Goal: Find specific page/section: Find specific page/section

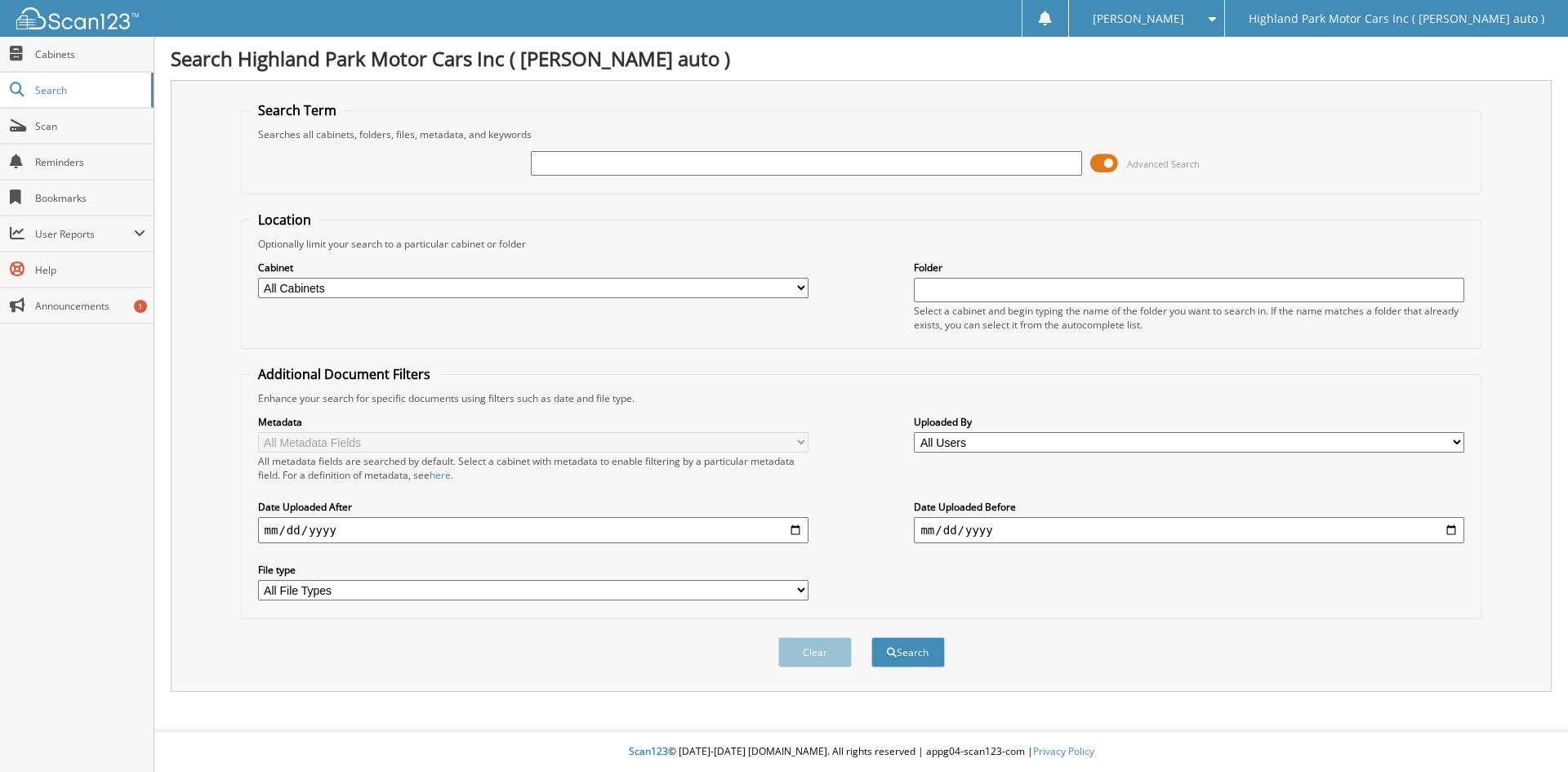
click at [1103, 160] on span at bounding box center [1103, 163] width 27 height 24
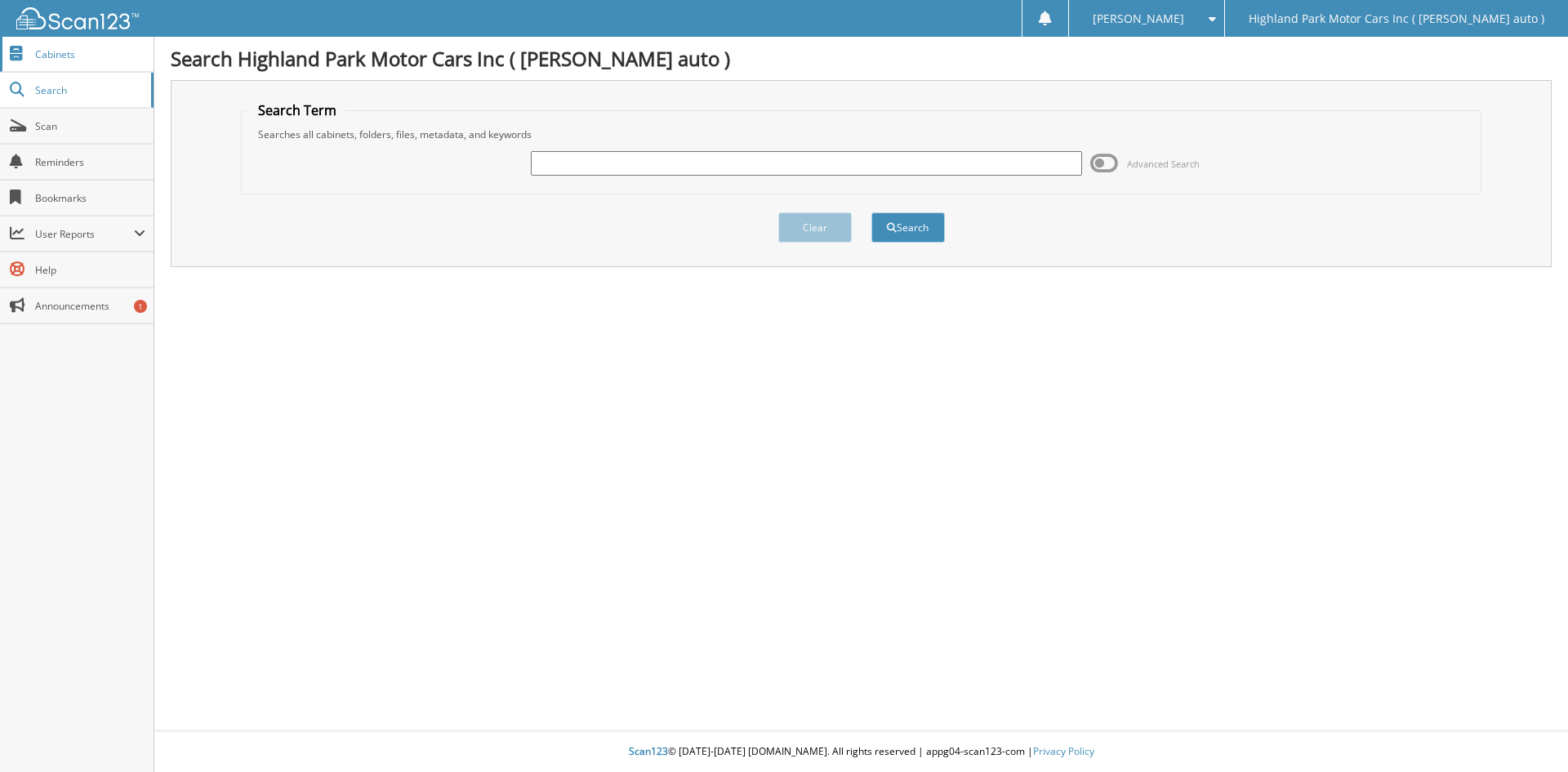
click at [96, 57] on span "Cabinets" at bounding box center [90, 54] width 111 height 14
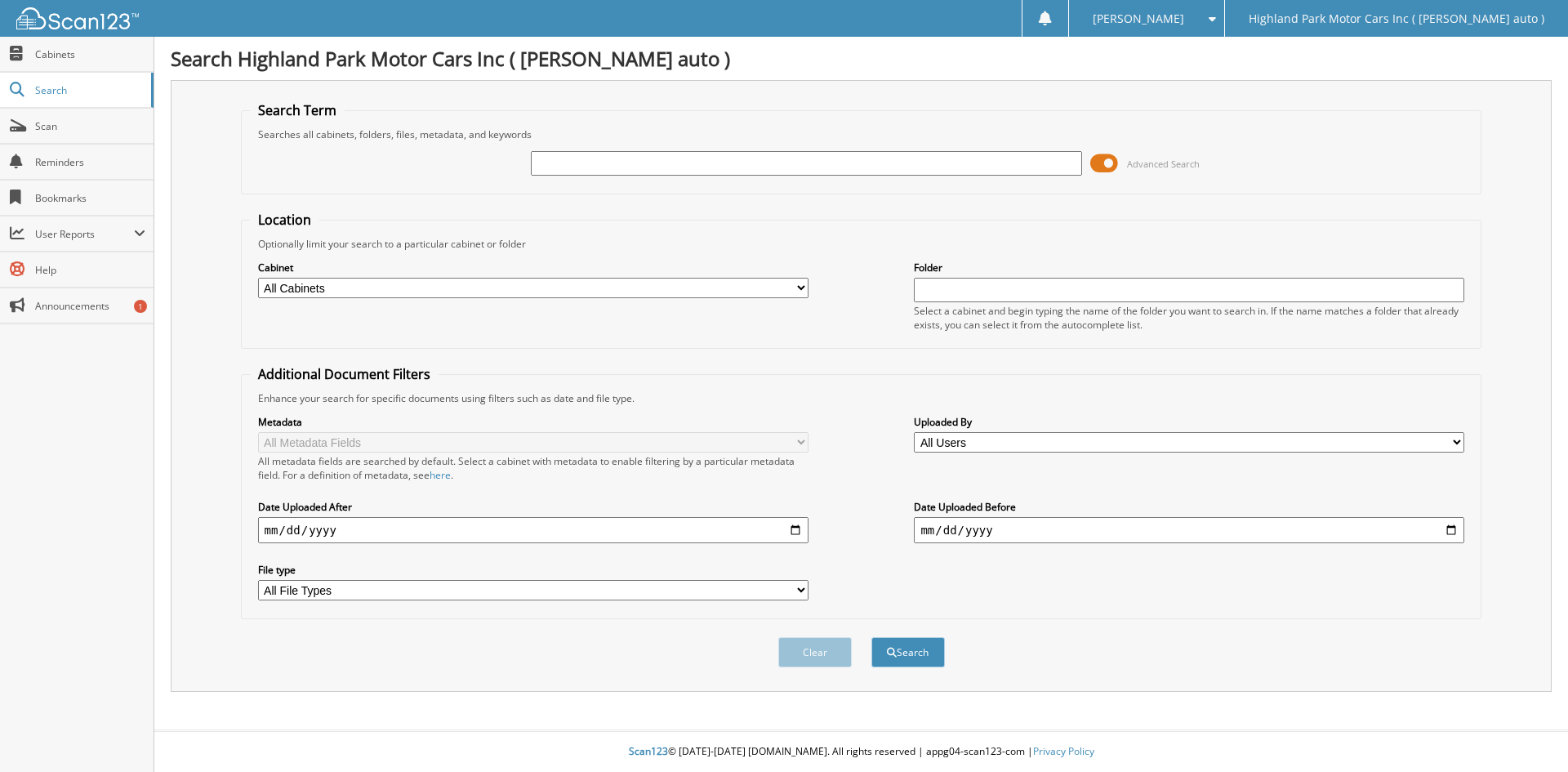
click at [1109, 165] on span at bounding box center [1103, 163] width 27 height 24
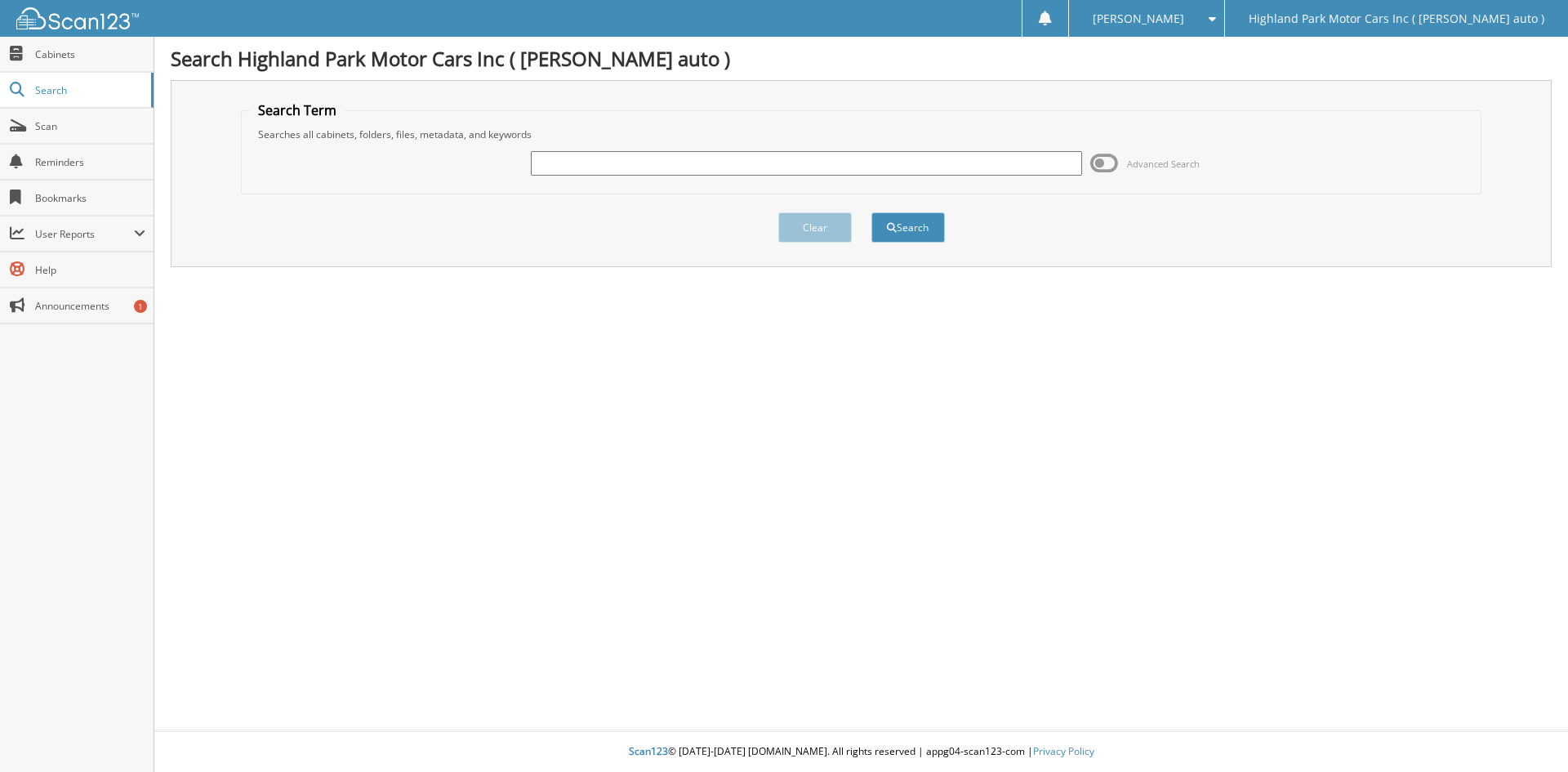
click at [912, 155] on input "text" at bounding box center [806, 163] width 550 height 24
type input "ms19509"
click at [872, 213] on button "Search" at bounding box center [908, 228] width 73 height 30
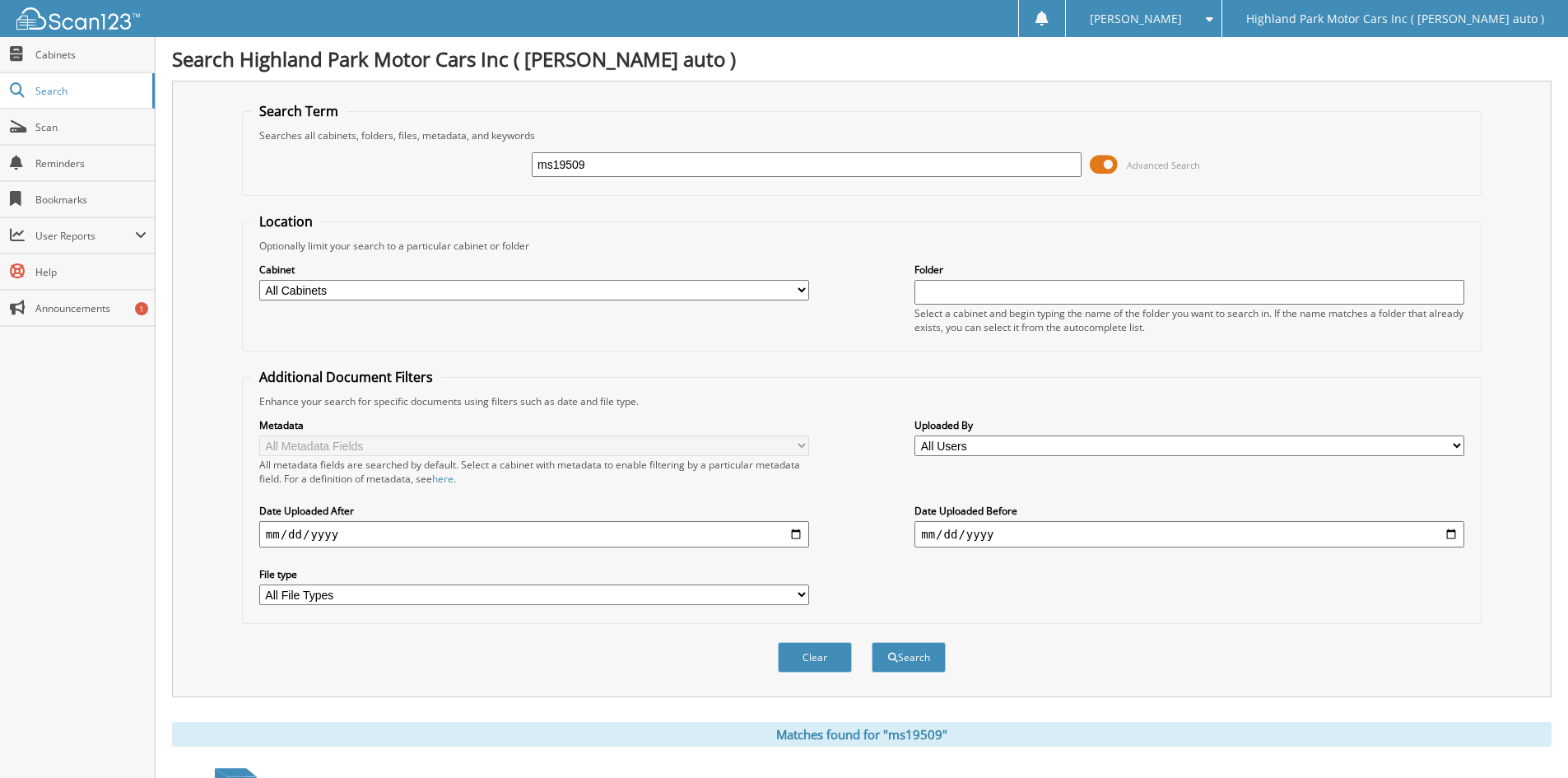
click at [1118, 164] on span at bounding box center [1103, 164] width 28 height 24
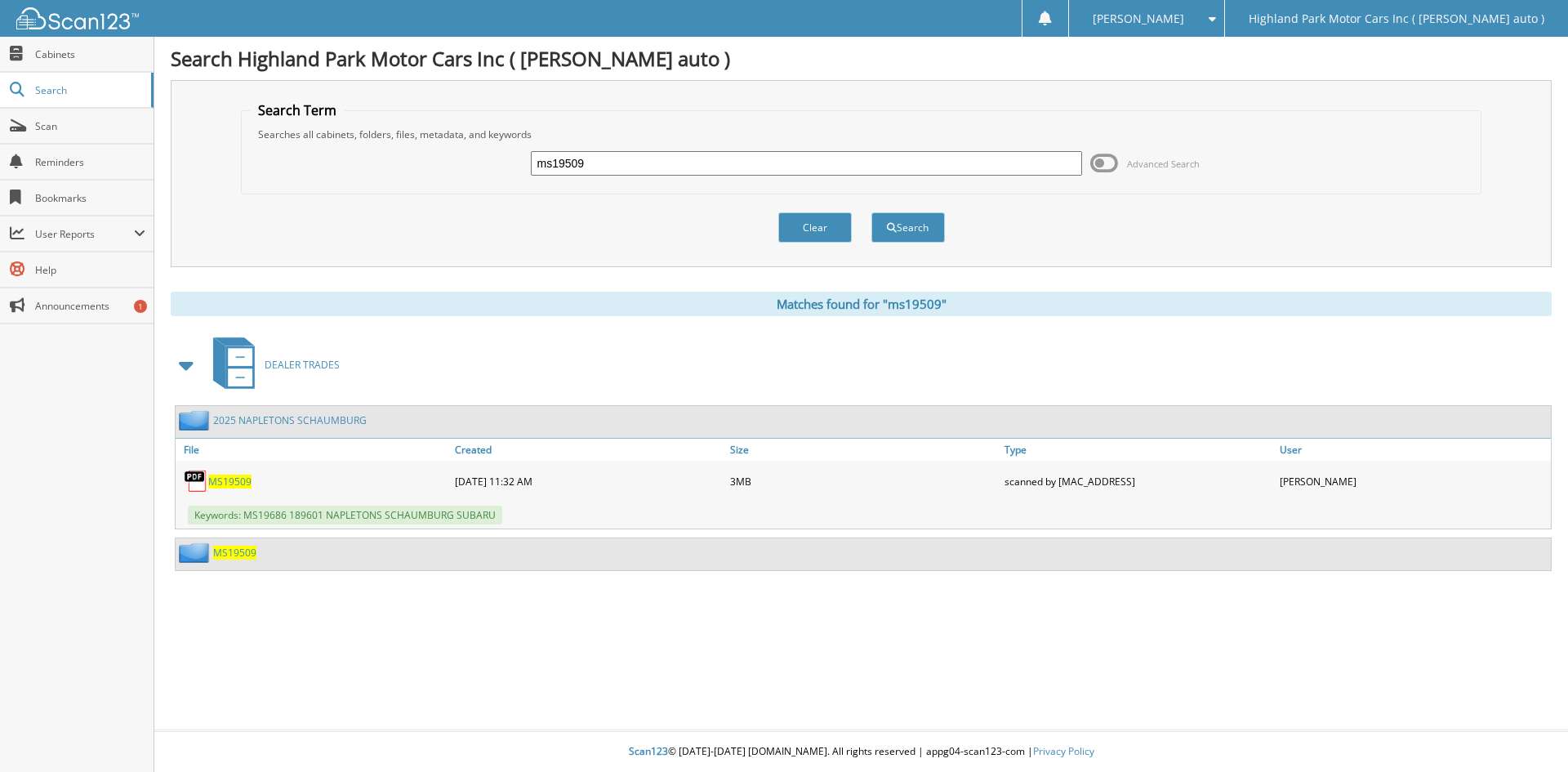
click at [289, 420] on link "2025 NAPLETONS SCHAUMBURG" at bounding box center [290, 420] width 154 height 14
